Goal: Task Accomplishment & Management: Manage account settings

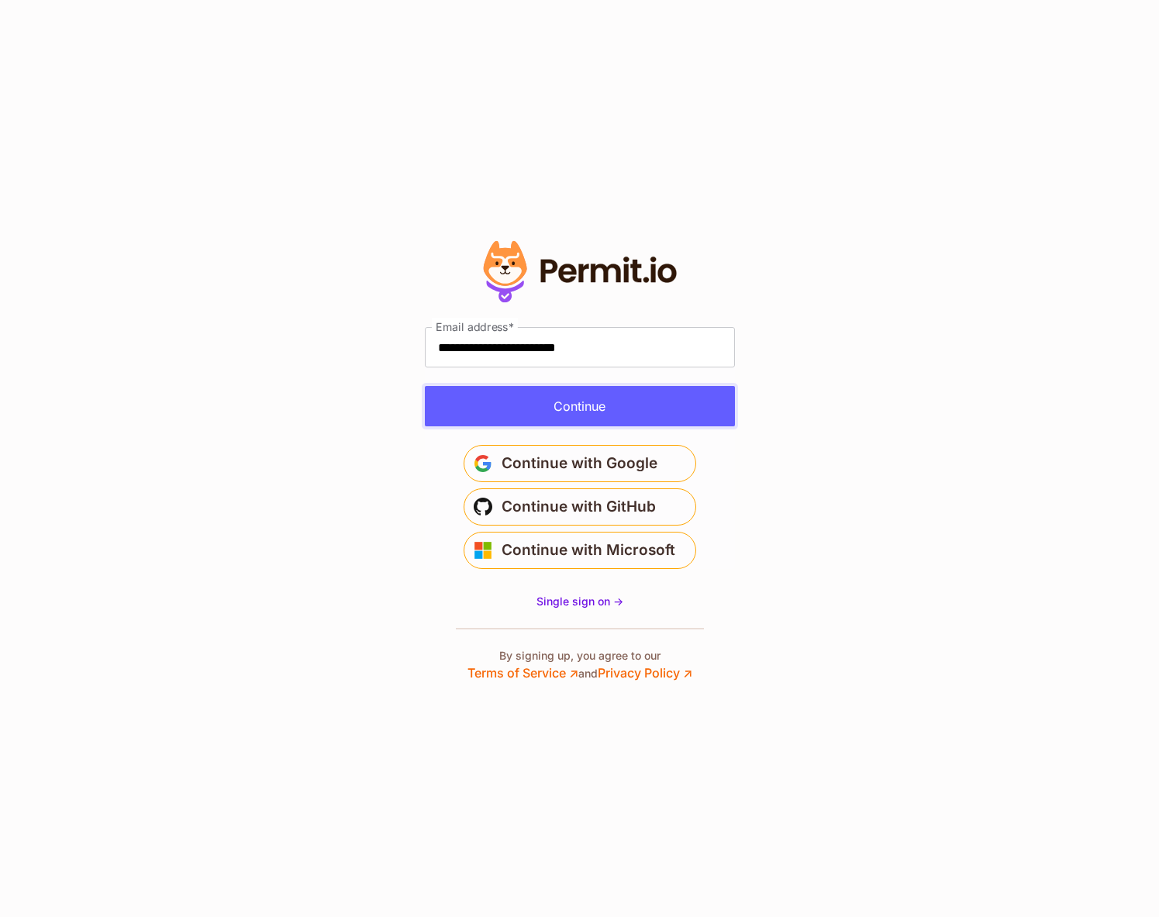
click at [666, 411] on button "Continue" at bounding box center [580, 406] width 310 height 40
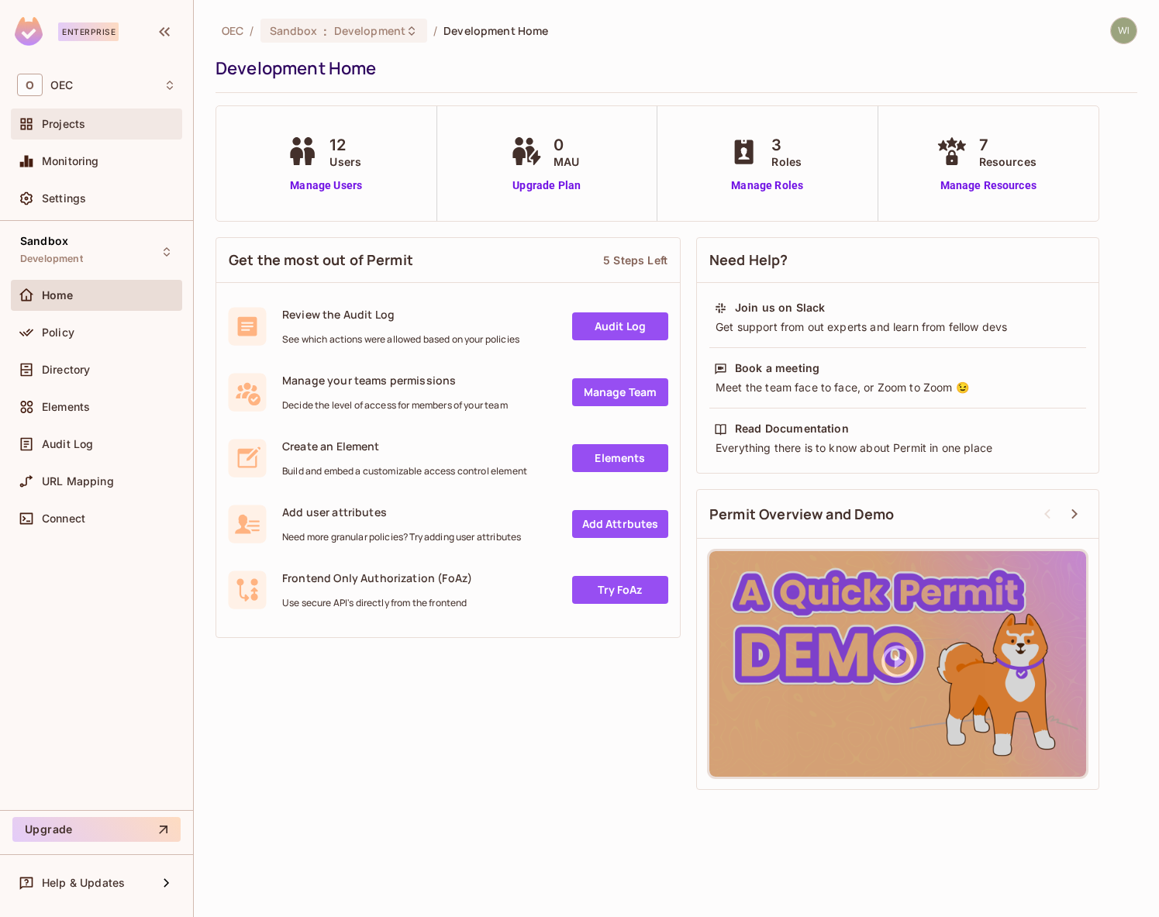
click at [67, 129] on span "Projects" at bounding box center [63, 124] width 43 height 12
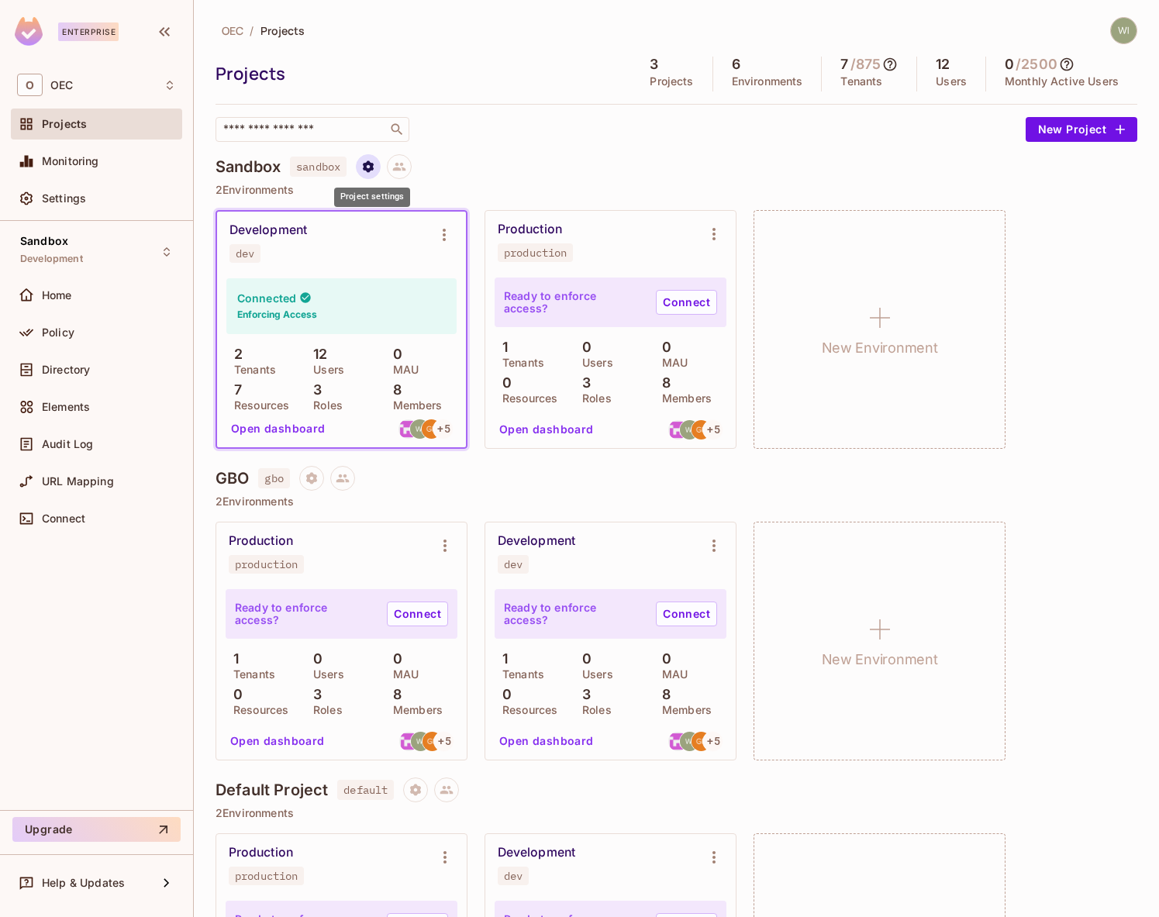
click at [380, 168] on button "Project settings" at bounding box center [368, 166] width 25 height 25
click at [418, 231] on div "Edit Project" at bounding box center [445, 225] width 61 height 15
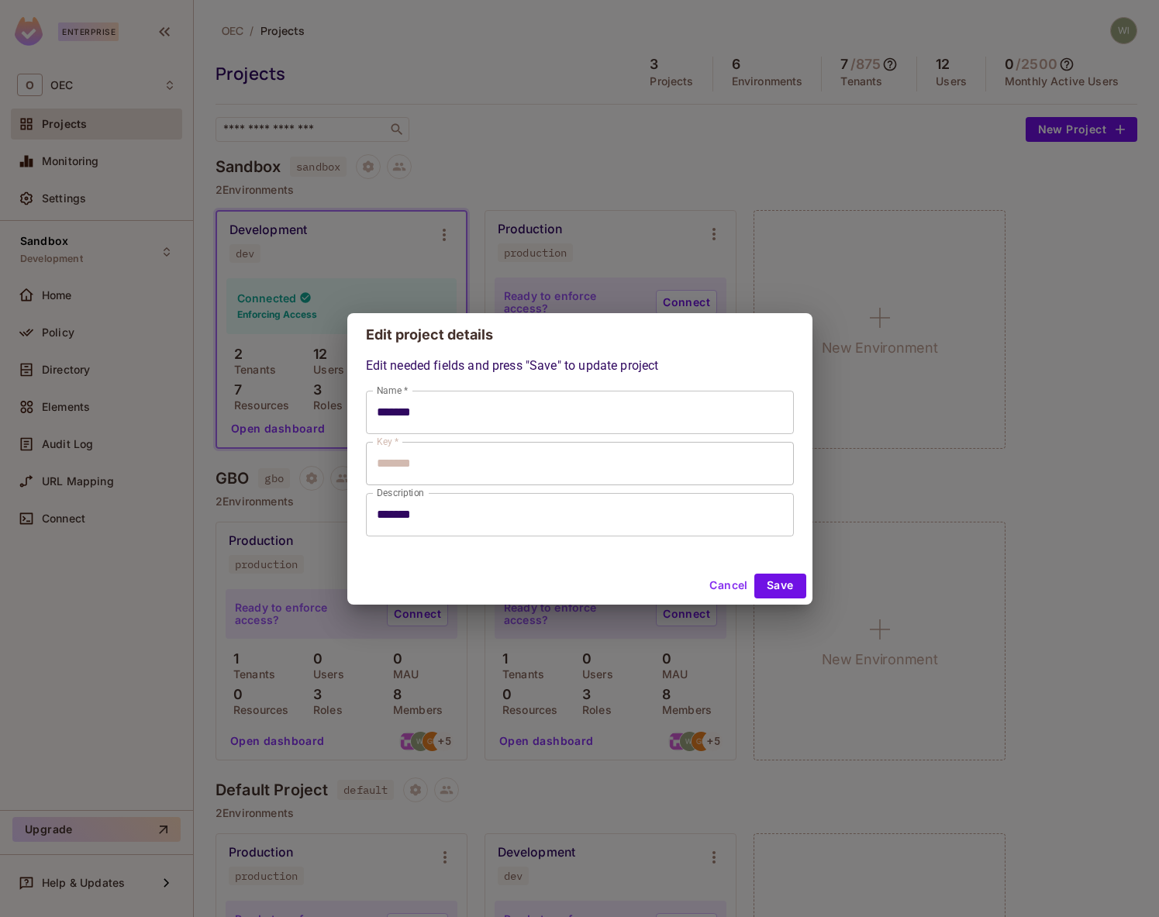
click at [738, 587] on button "Cancel" at bounding box center [728, 585] width 50 height 25
type input "*******"
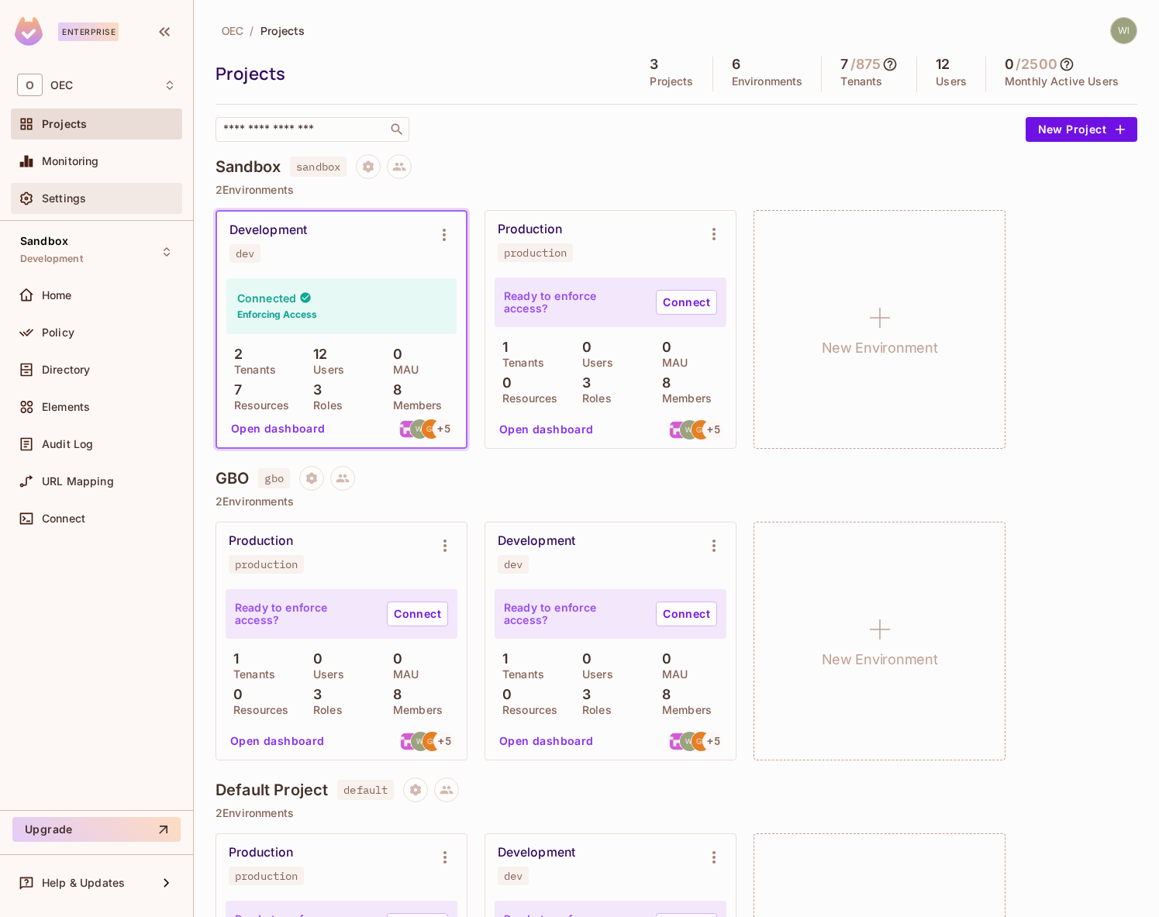
click at [67, 198] on span "Settings" at bounding box center [64, 198] width 44 height 12
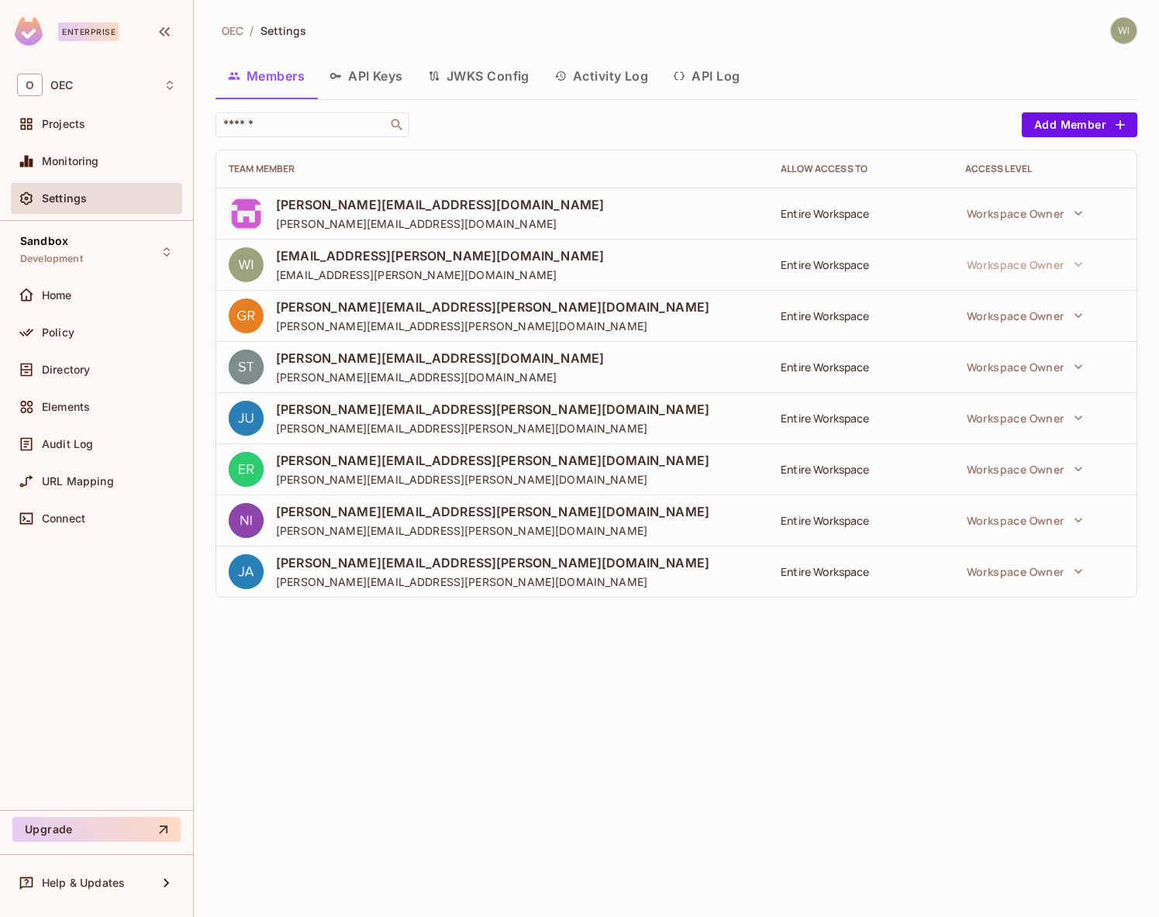
click at [366, 73] on button "API Keys" at bounding box center [366, 76] width 98 height 39
